Goal: Transaction & Acquisition: Book appointment/travel/reservation

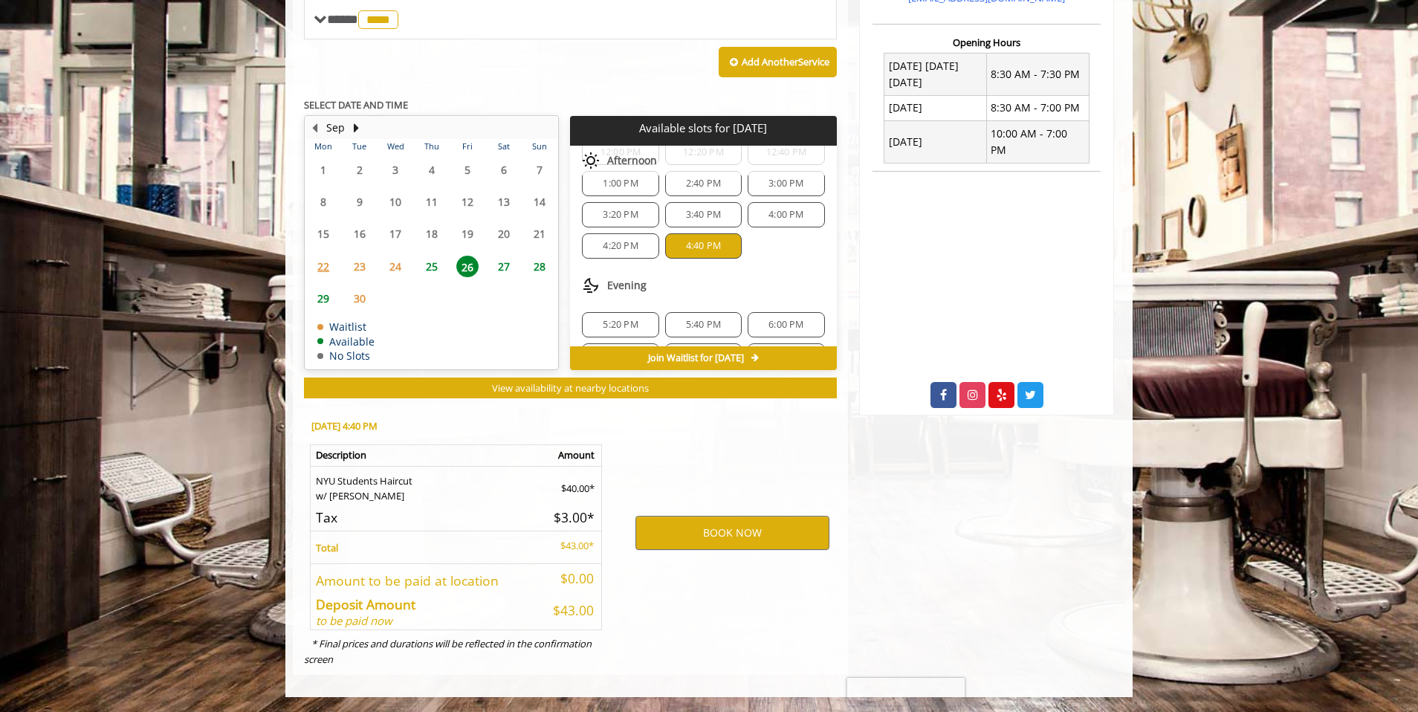
scroll to position [90, 0]
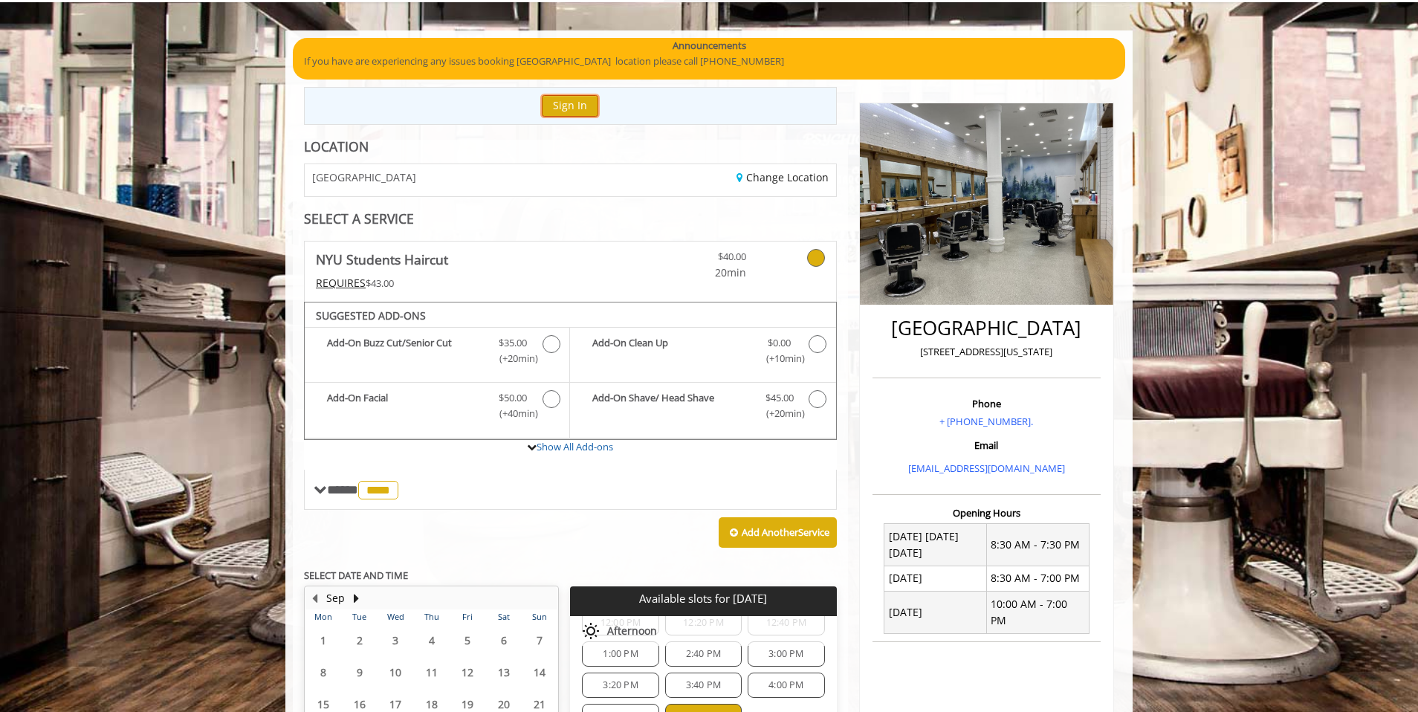
click at [571, 101] on button "Sign In" at bounding box center [570, 106] width 56 height 22
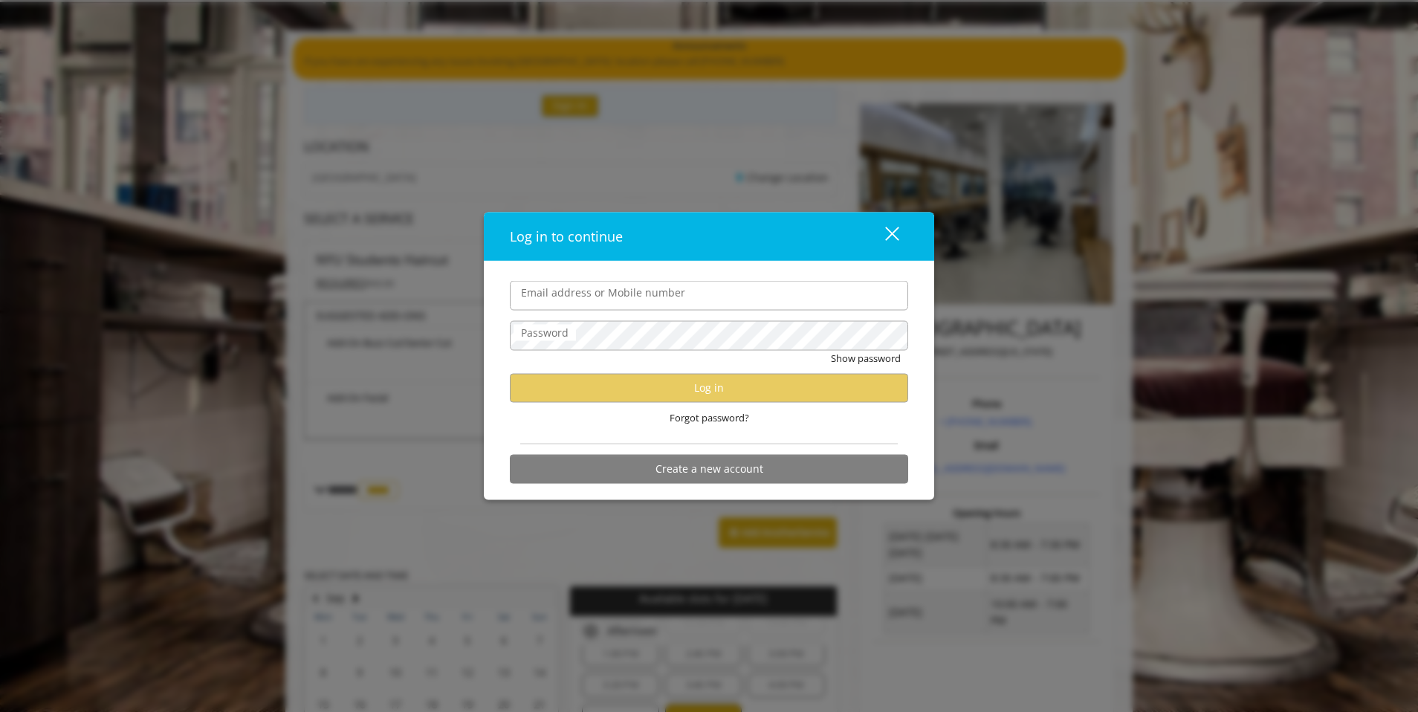
click at [895, 236] on div "close dialog" at bounding box center [892, 233] width 14 height 14
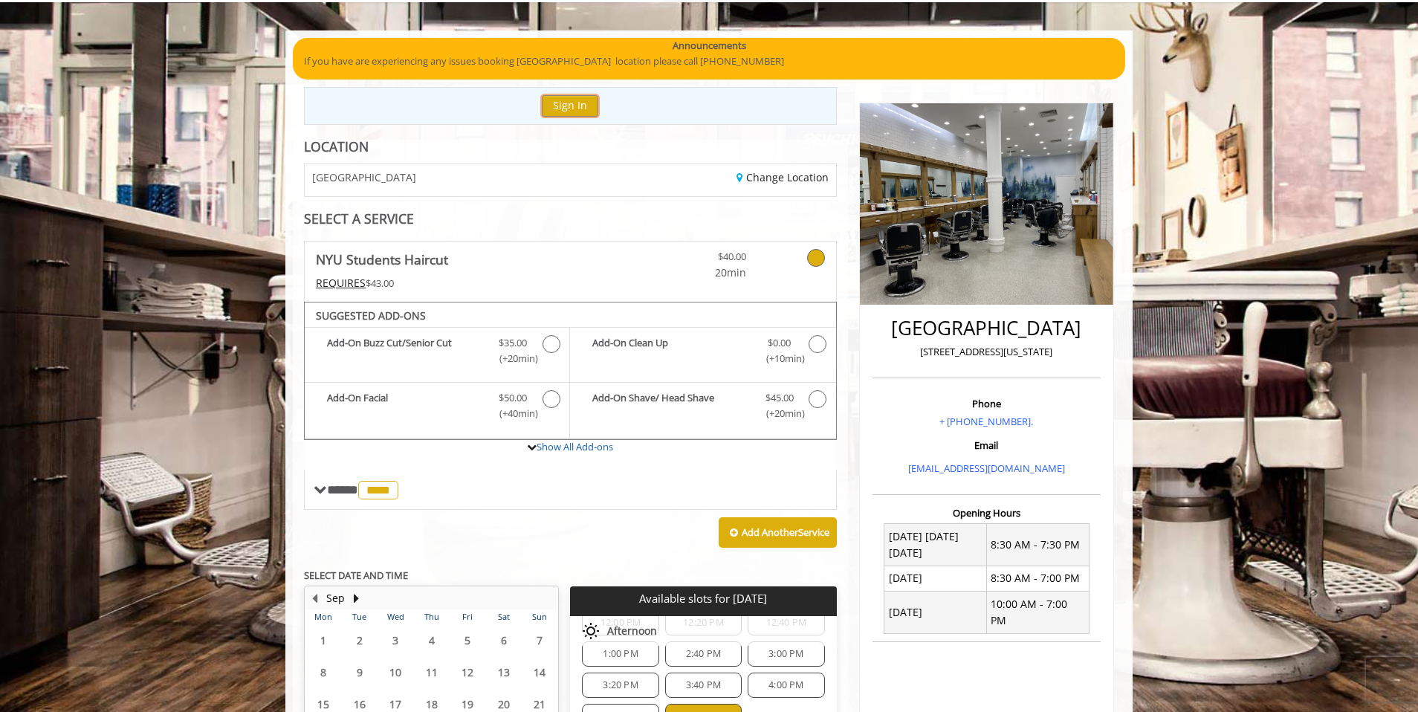
scroll to position [0, 0]
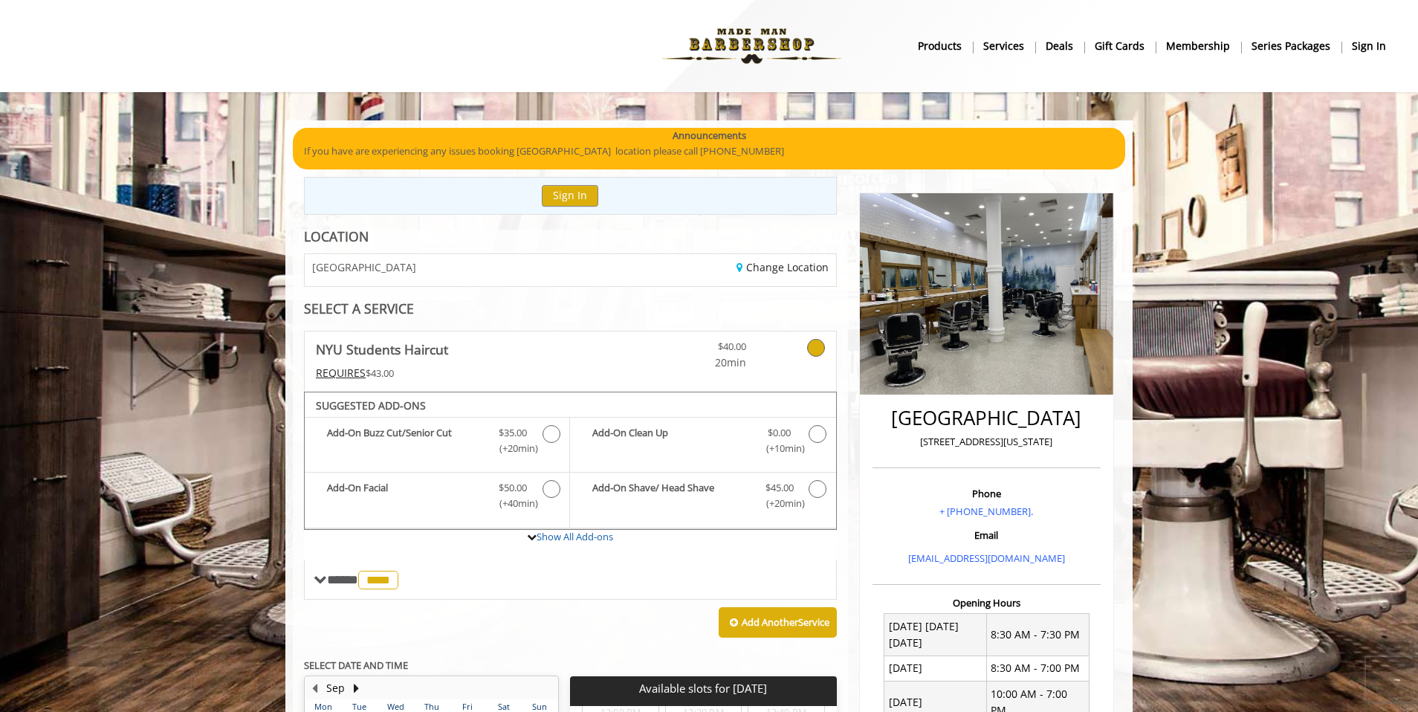
click at [740, 59] on img at bounding box center [751, 46] width 204 height 82
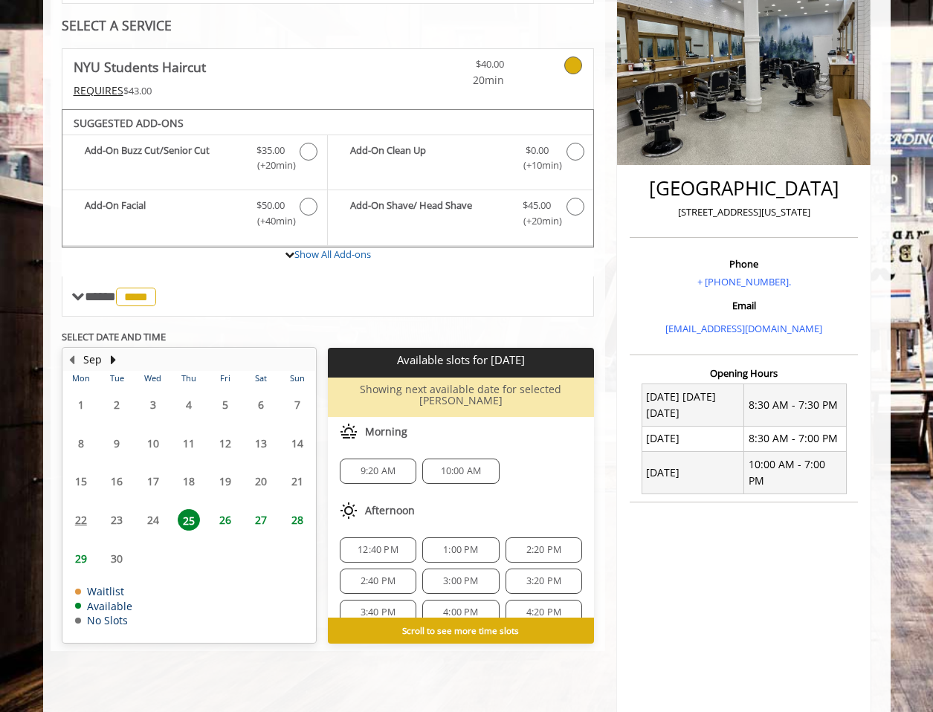
scroll to position [275, 0]
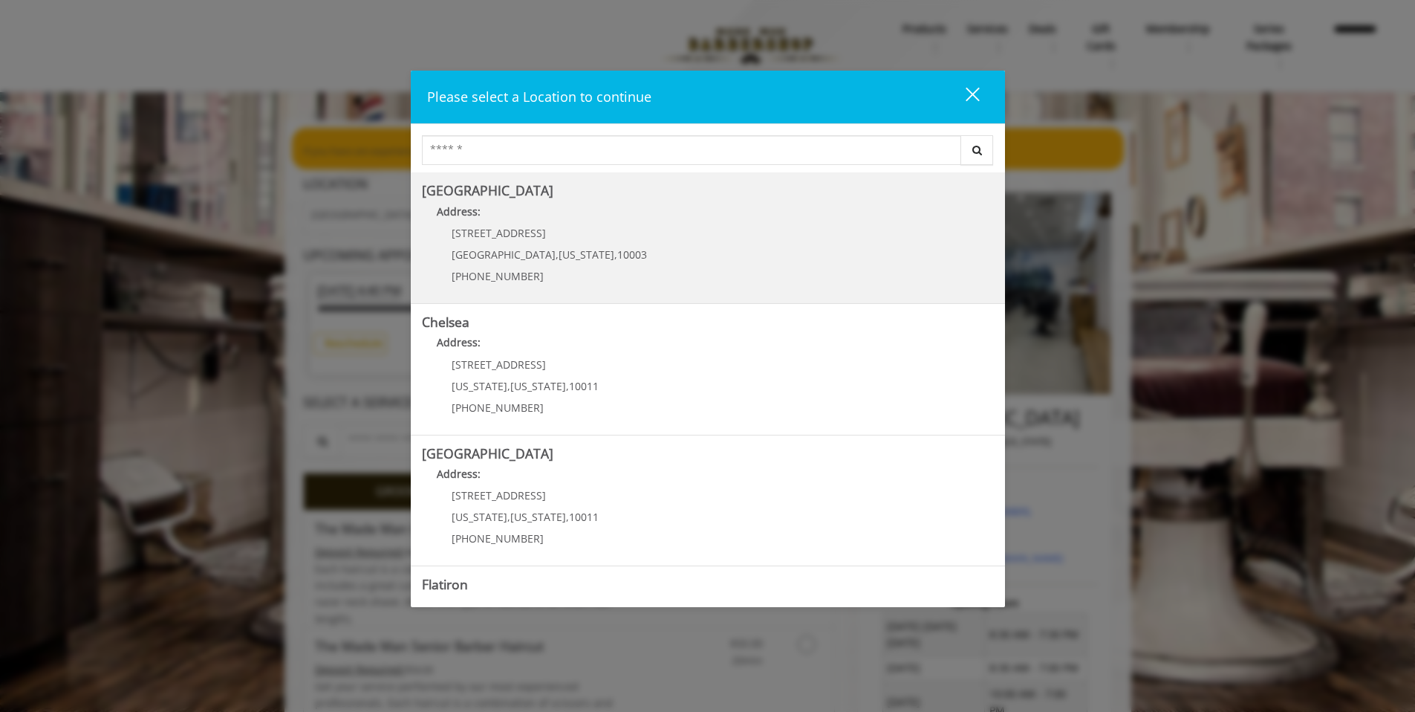
click at [559, 255] on span "[US_STATE]" at bounding box center [587, 254] width 56 height 14
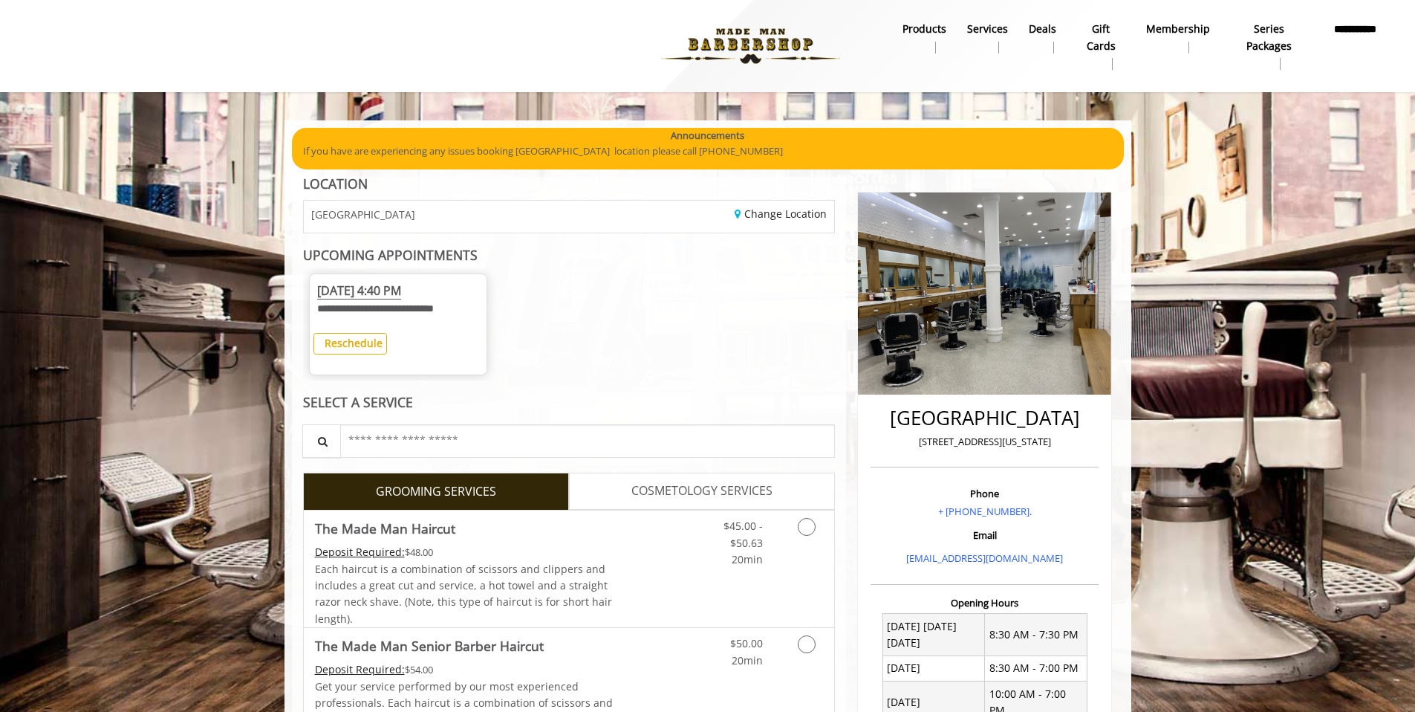
drag, startPoint x: 320, startPoint y: 280, endPoint x: 492, endPoint y: 295, distance: 172.3
click at [487, 295] on div "**********" at bounding box center [569, 324] width 533 height 112
click at [369, 353] on button "Reschedule" at bounding box center [351, 344] width 74 height 22
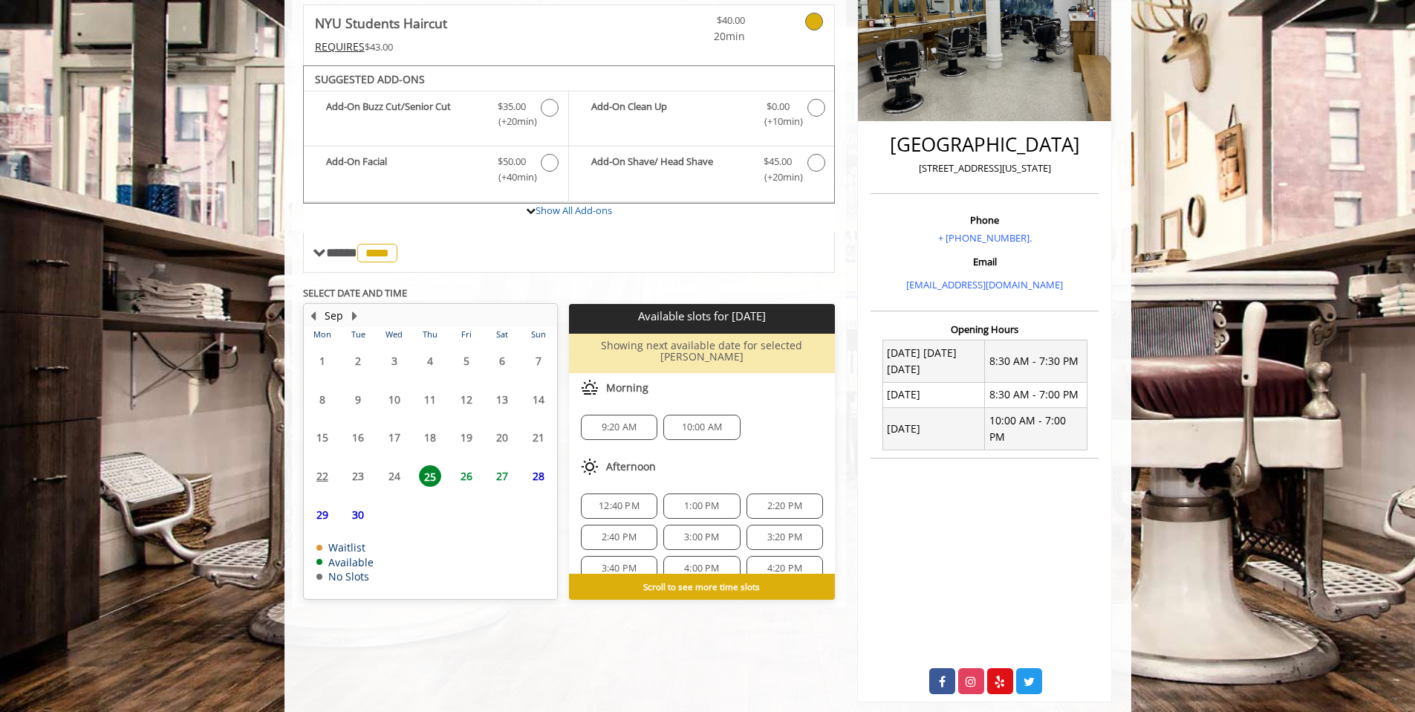
scroll to position [285, 0]
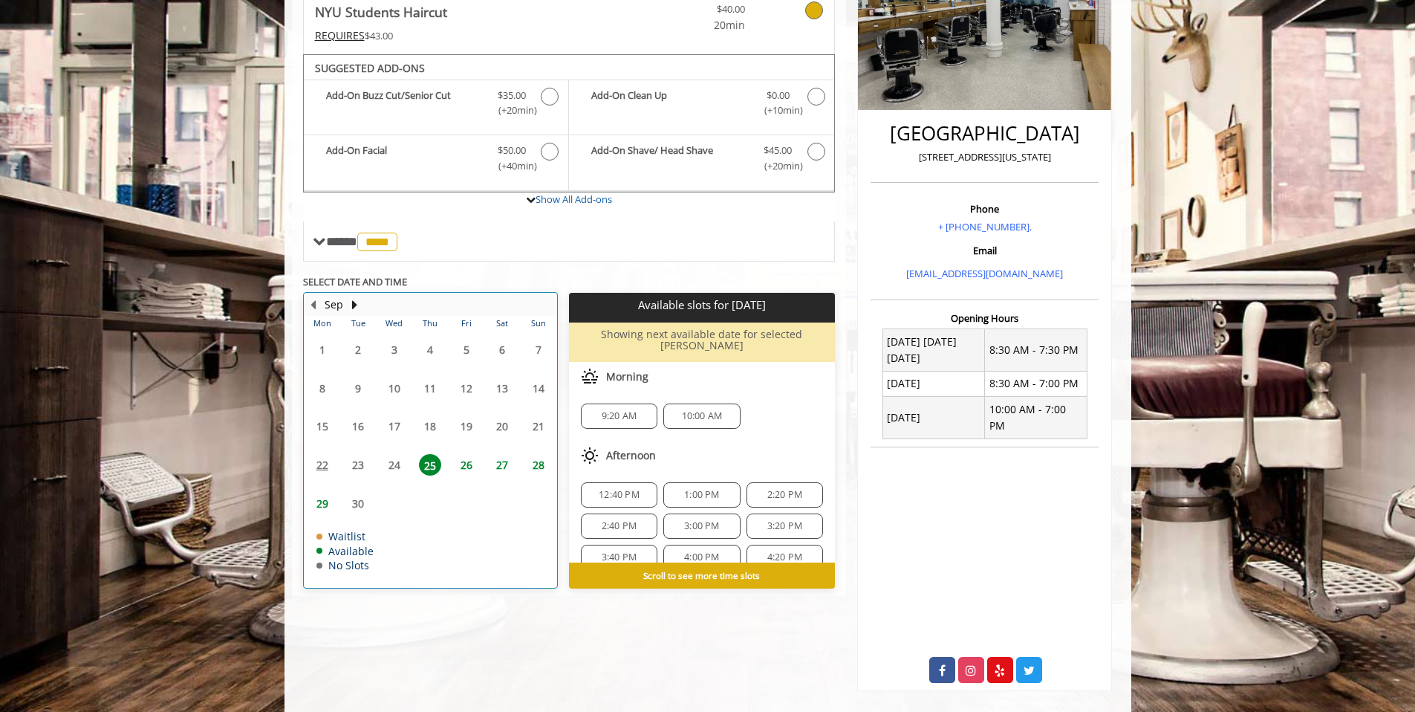
click at [310, 493] on div "29" at bounding box center [323, 504] width 30 height 22
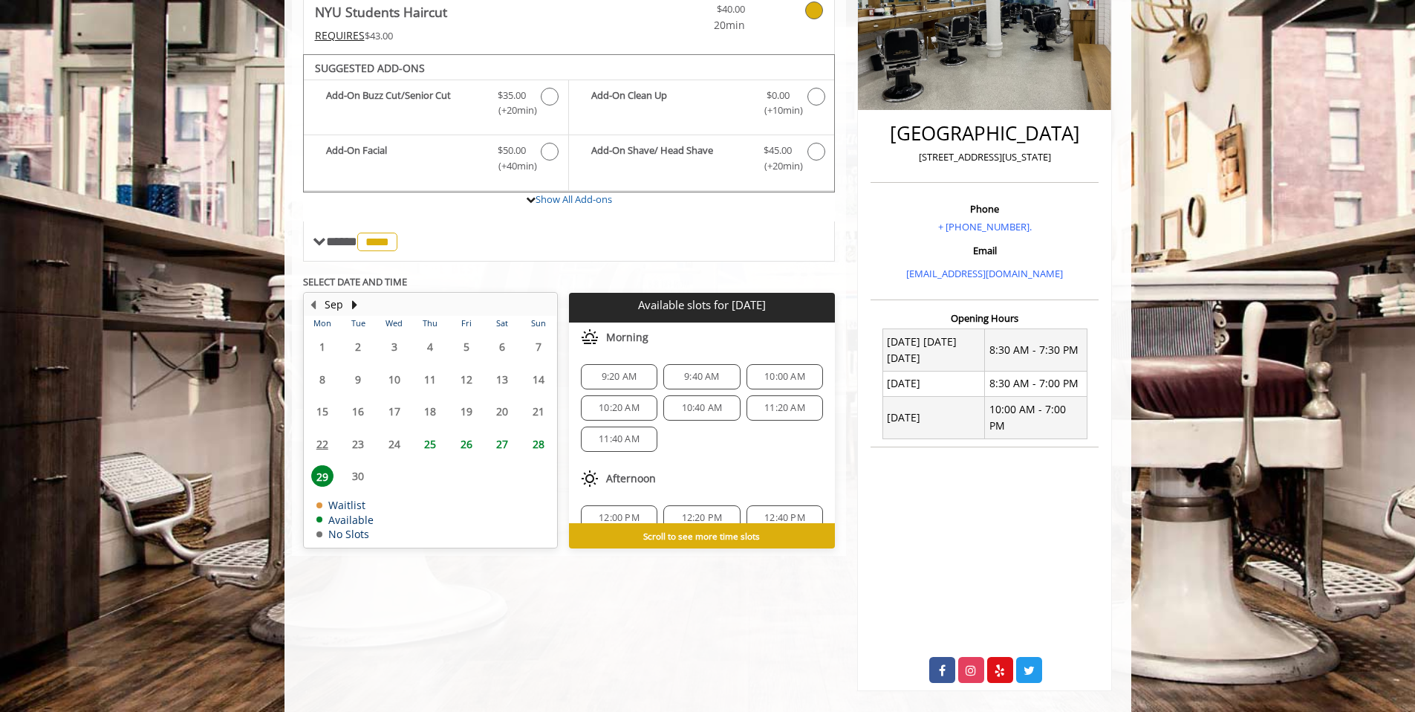
scroll to position [223, 0]
click at [538, 444] on span "28" at bounding box center [539, 444] width 22 height 22
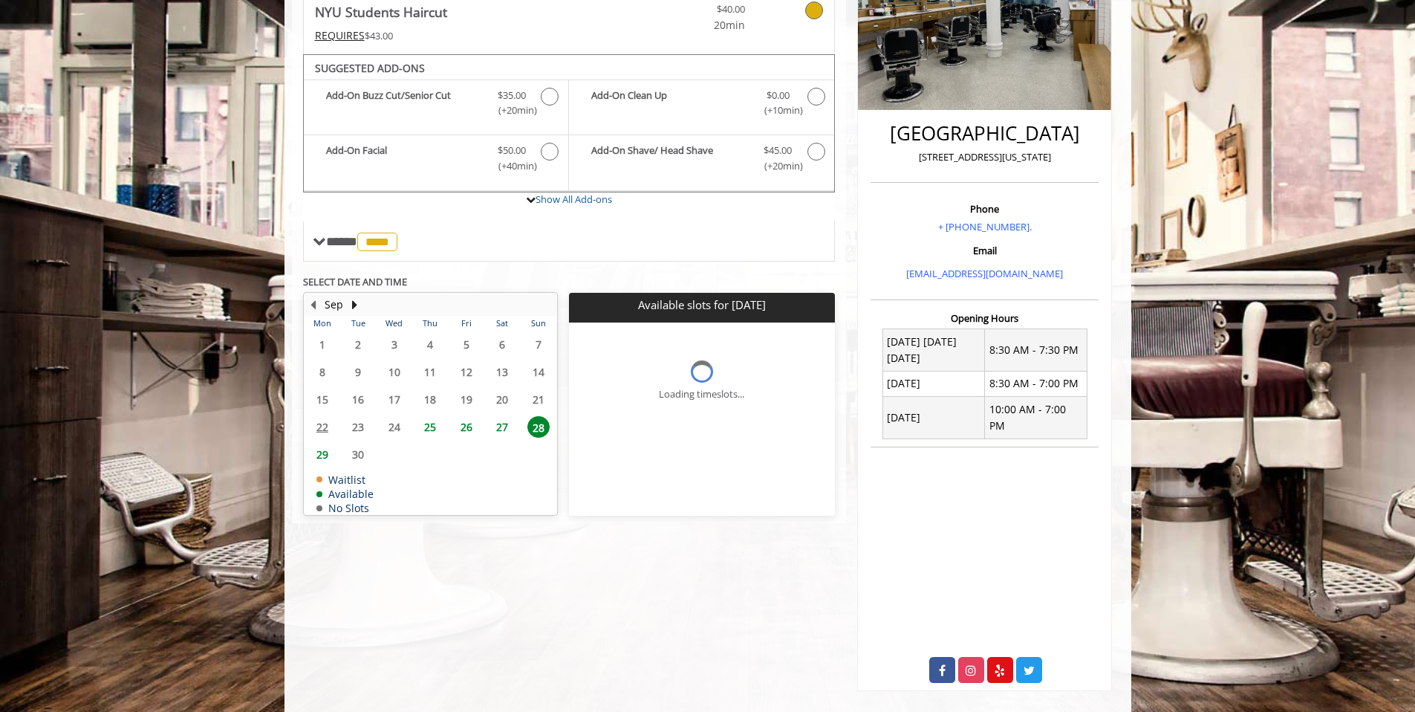
scroll to position [0, 0]
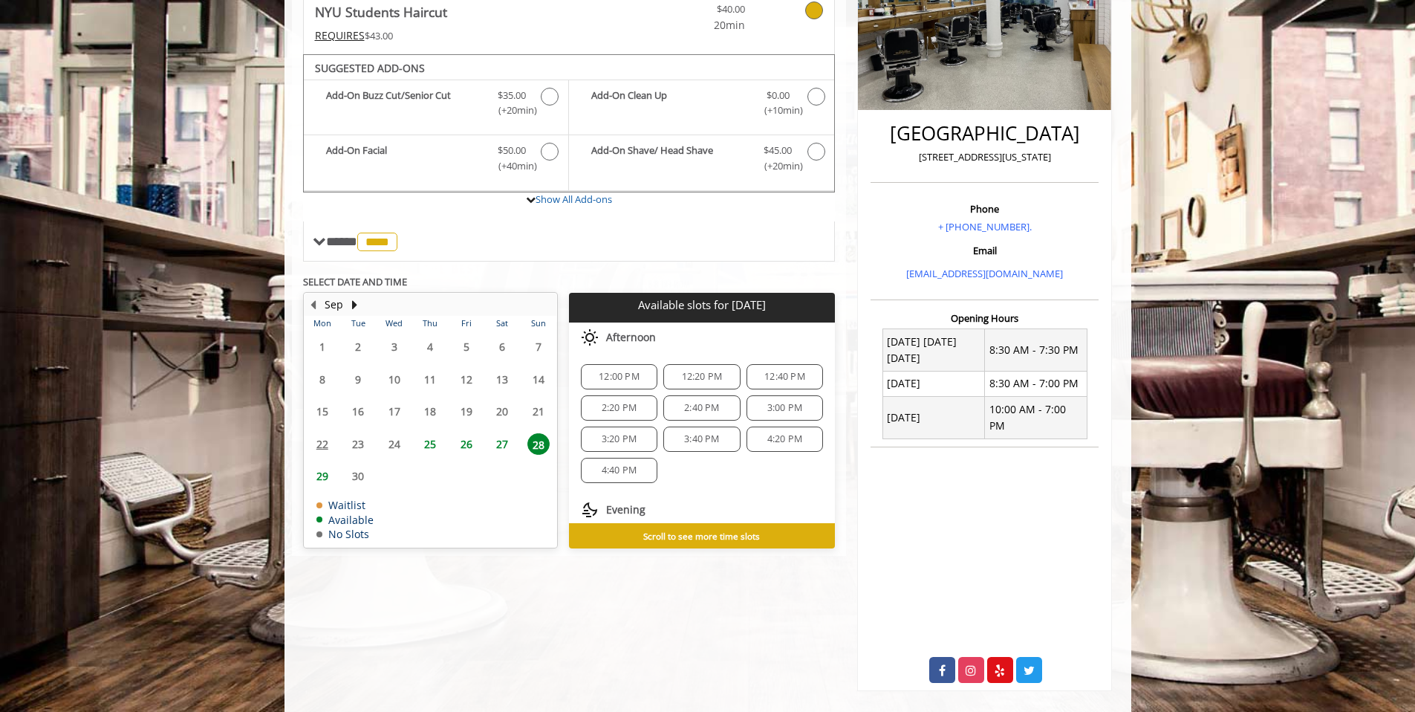
click at [609, 478] on div "4:40 PM" at bounding box center [619, 470] width 77 height 25
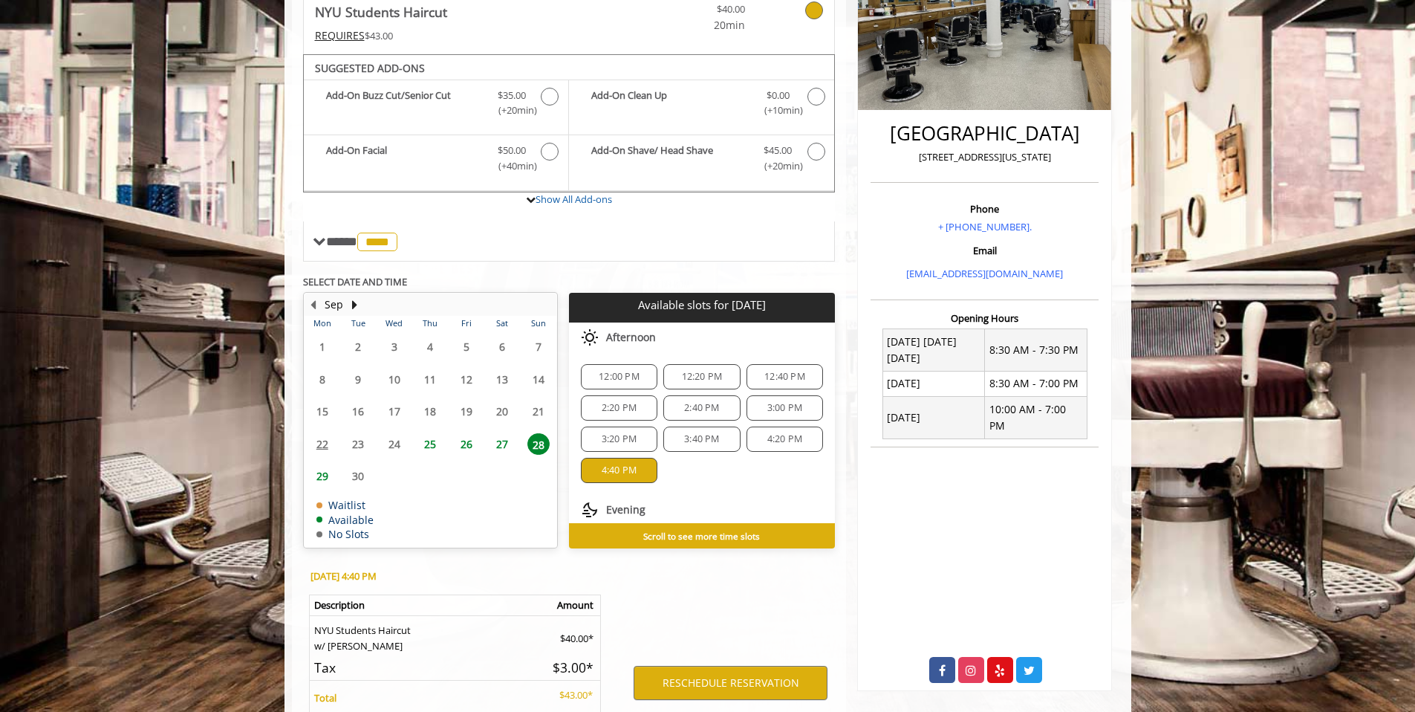
scroll to position [435, 0]
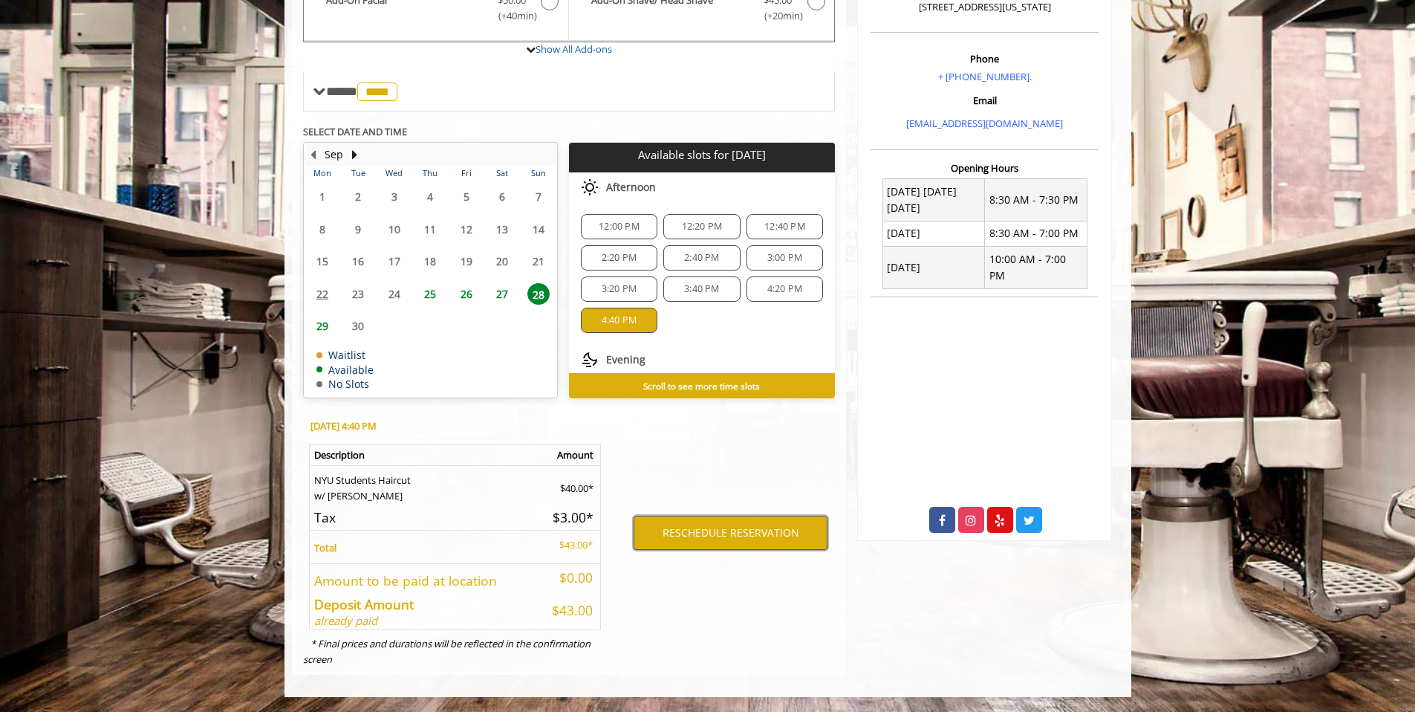
click at [701, 528] on button "RESCHEDULE RESERVATION" at bounding box center [731, 533] width 194 height 34
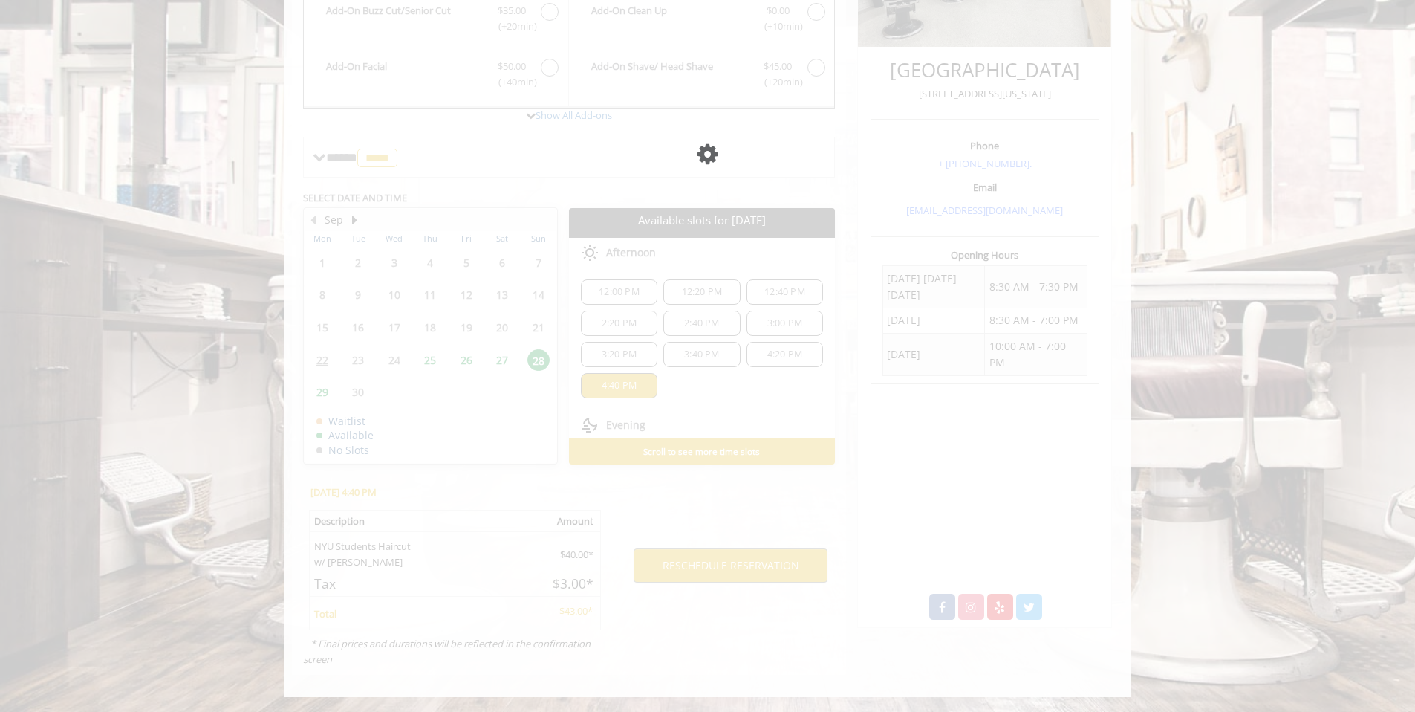
scroll to position [0, 0]
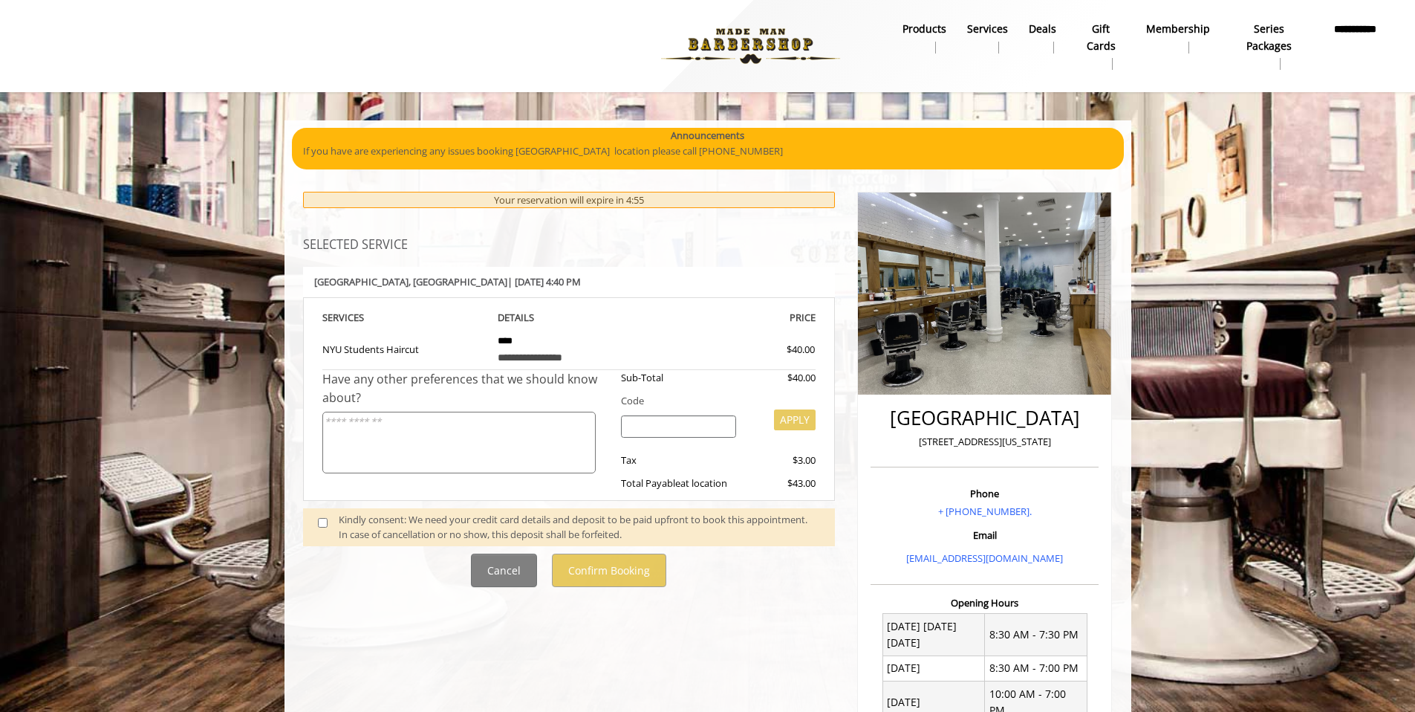
click at [580, 542] on div "Kindly consent: We need your credit card details and deposit to be paid upfront…" at bounding box center [569, 527] width 533 height 39
click at [568, 535] on div "Kindly consent: We need your credit card details and deposit to be paid upfront…" at bounding box center [579, 527] width 481 height 31
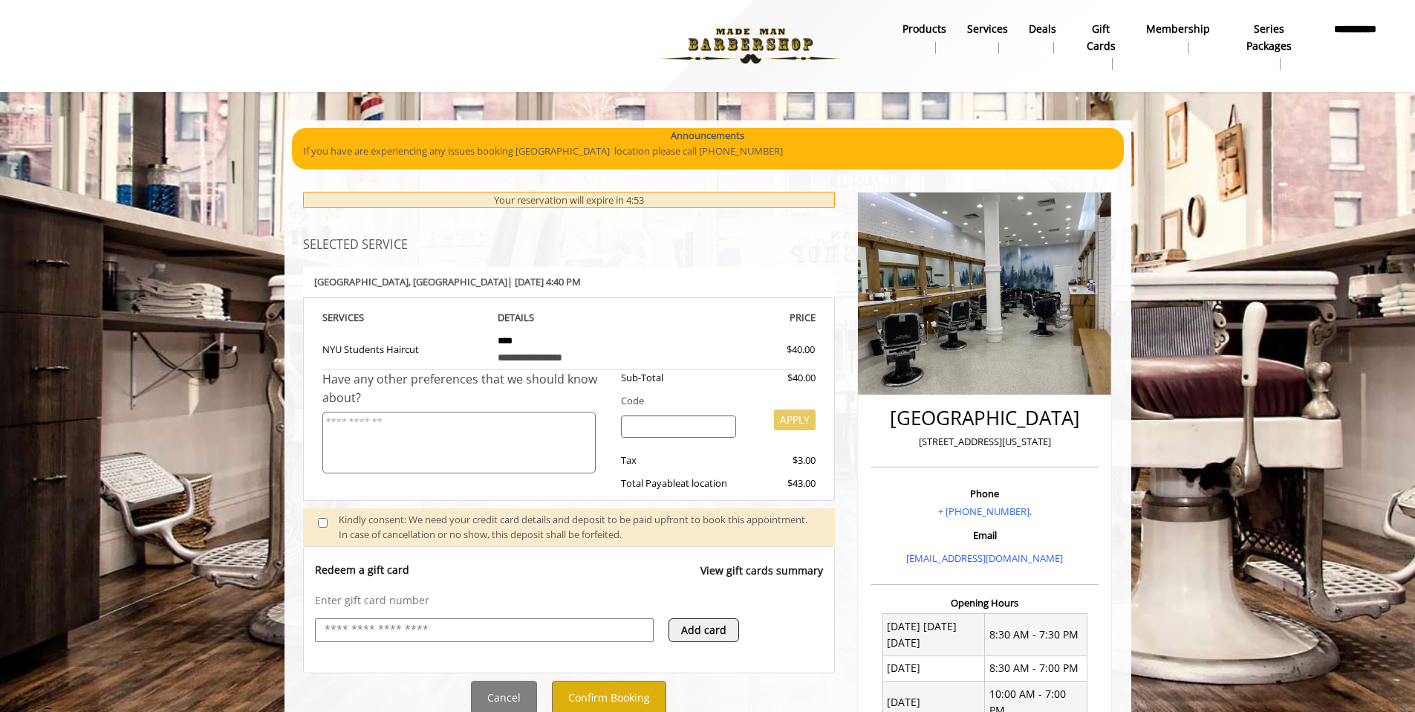
scroll to position [257, 0]
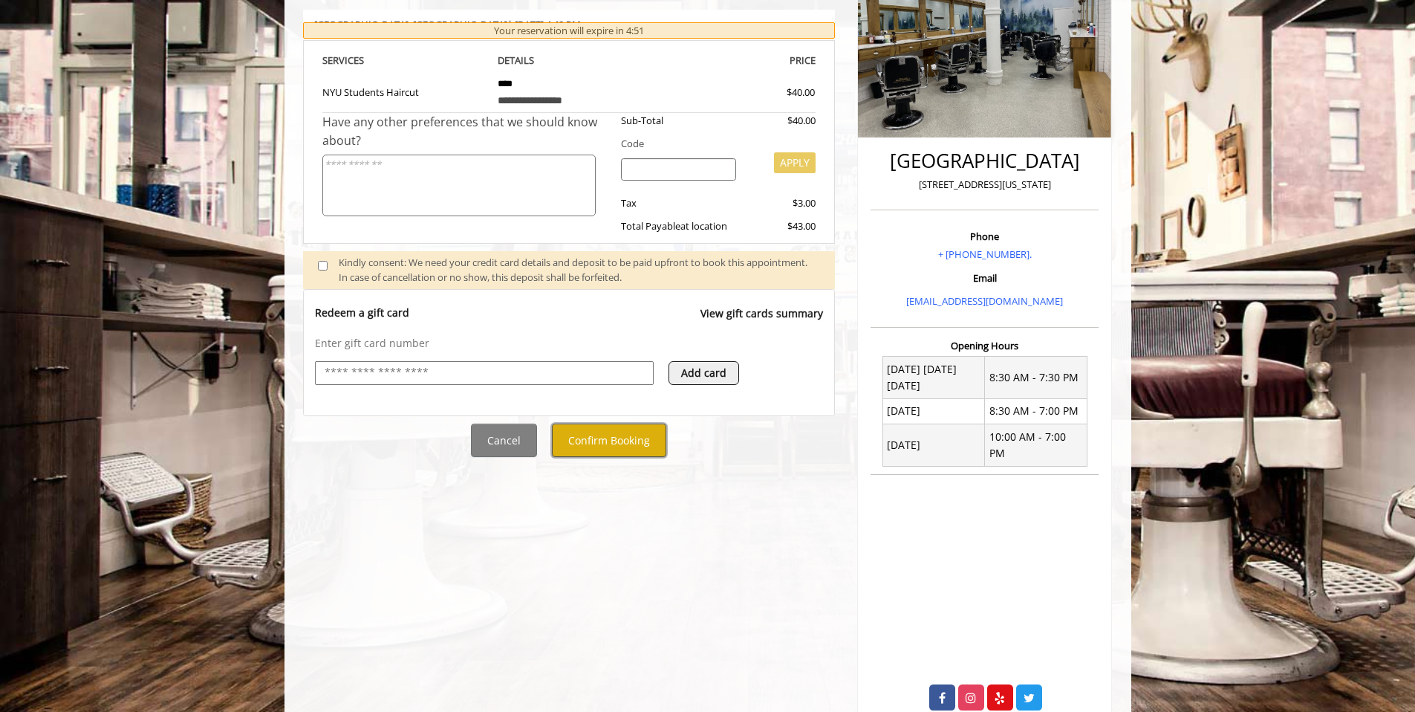
click at [626, 450] on button "Confirm Booking" at bounding box center [609, 440] width 114 height 33
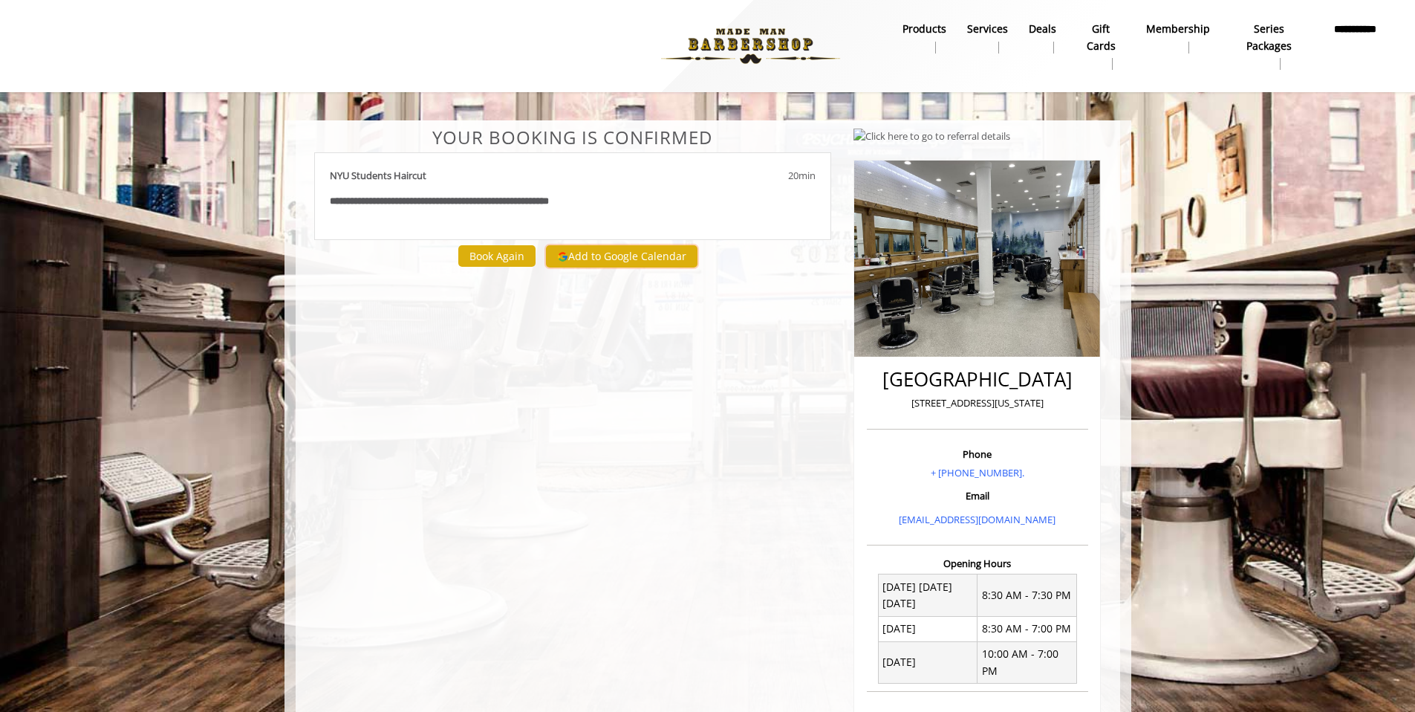
click at [620, 259] on button "Add to Google Calendar" at bounding box center [622, 256] width 152 height 22
